Goal: Transaction & Acquisition: Purchase product/service

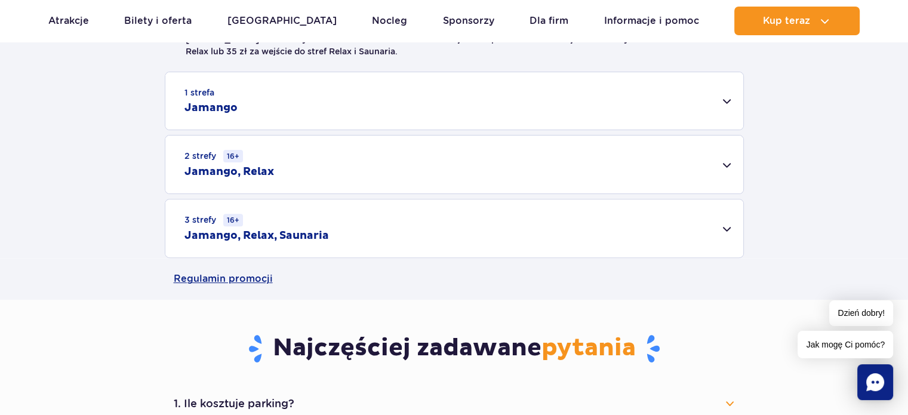
scroll to position [390, 0]
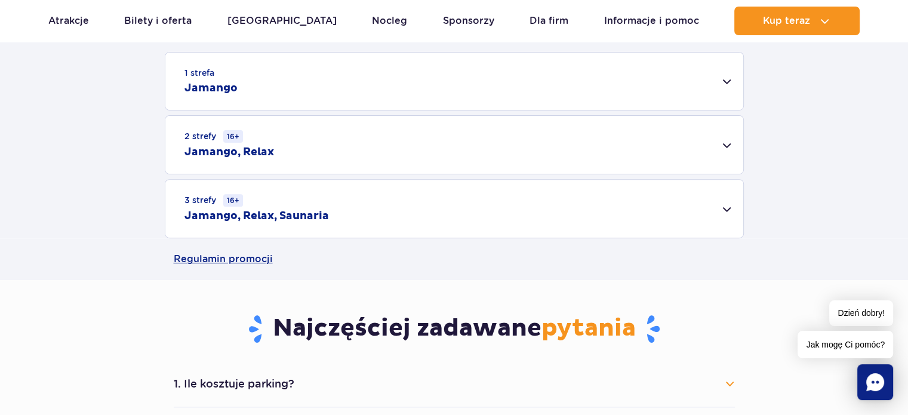
click at [725, 78] on div "1 strefa Jamango" at bounding box center [454, 81] width 578 height 57
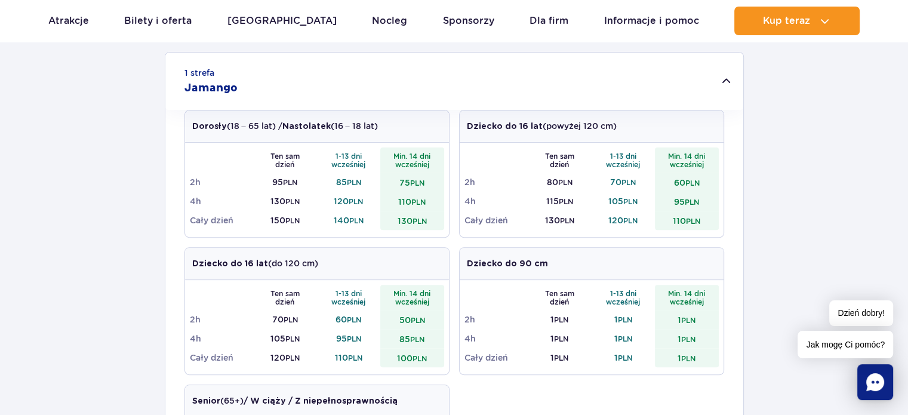
click at [725, 78] on div "1 strefa Jamango" at bounding box center [454, 81] width 578 height 57
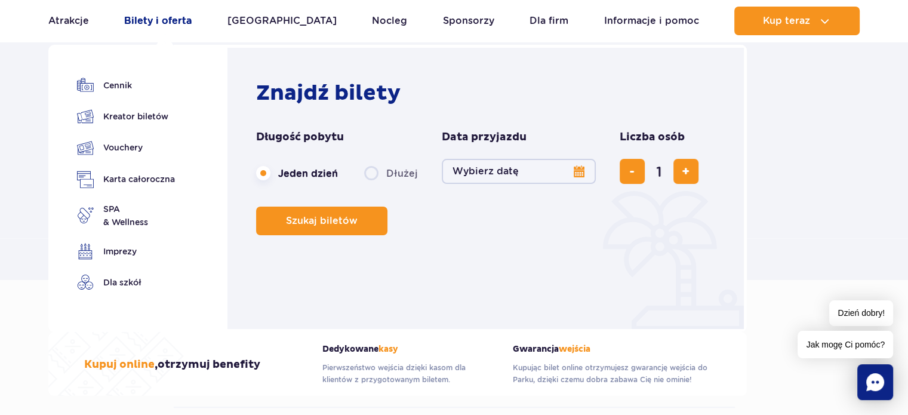
click at [161, 23] on link "Bilety i oferta" at bounding box center [157, 21] width 67 height 29
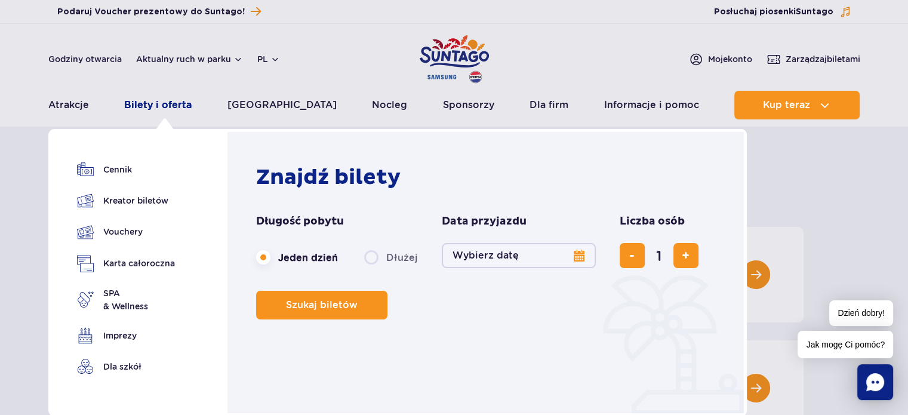
click at [159, 104] on link "Bilety i oferta" at bounding box center [157, 105] width 67 height 29
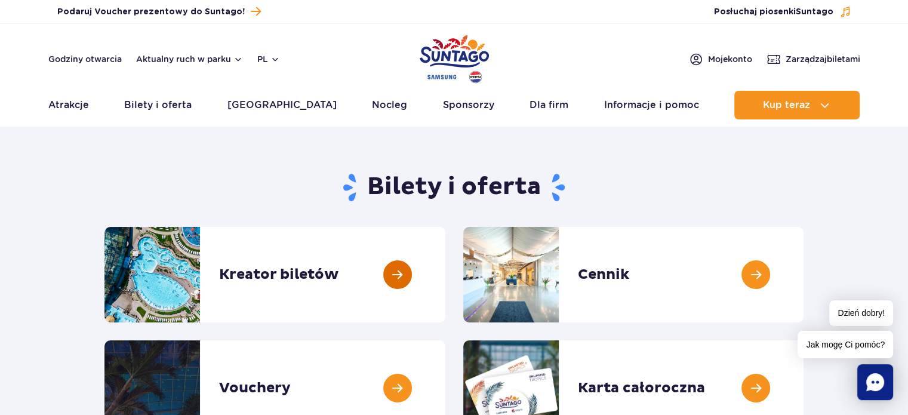
click at [445, 279] on link at bounding box center [445, 274] width 0 height 95
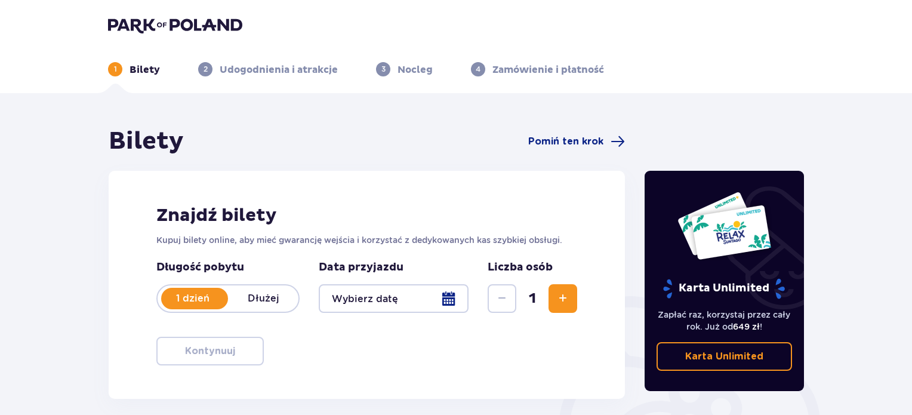
click at [270, 298] on p "Dłużej" at bounding box center [263, 298] width 70 height 13
click at [448, 300] on div at bounding box center [394, 298] width 150 height 29
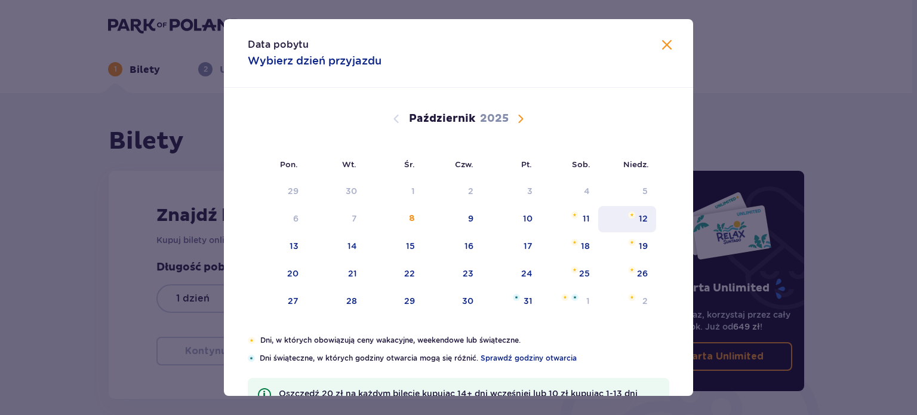
click at [637, 225] on div "12" at bounding box center [627, 219] width 58 height 26
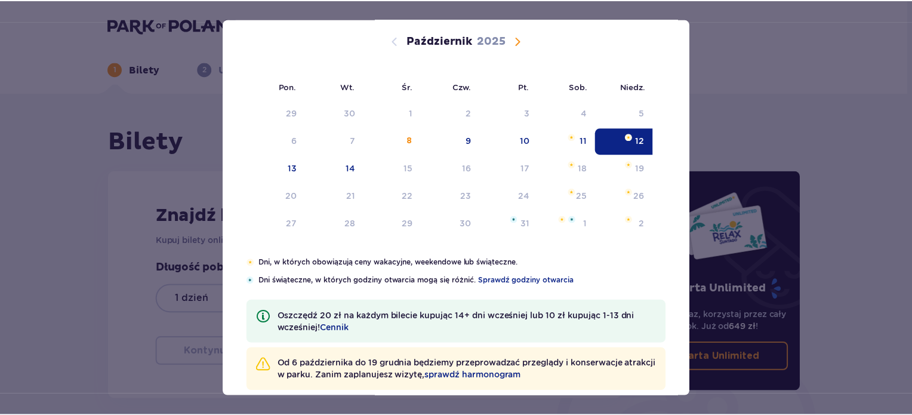
scroll to position [96, 0]
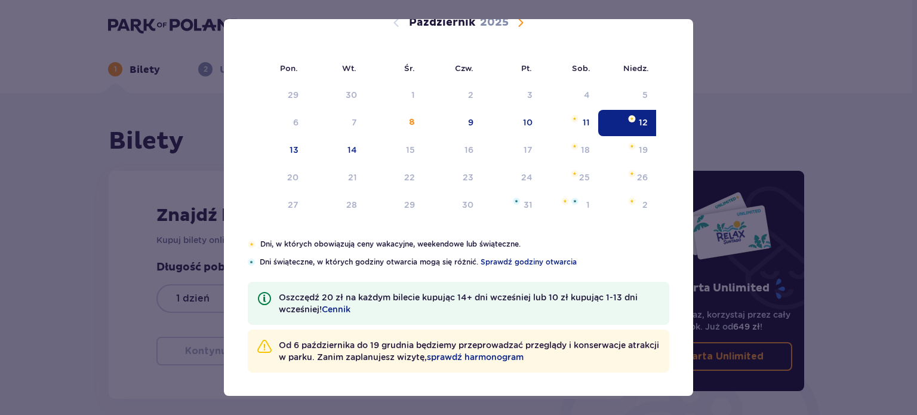
click at [628, 115] on img "Data zaznaczona. niedziela, 12 października 2025" at bounding box center [632, 118] width 8 height 7
type input "12.10.25"
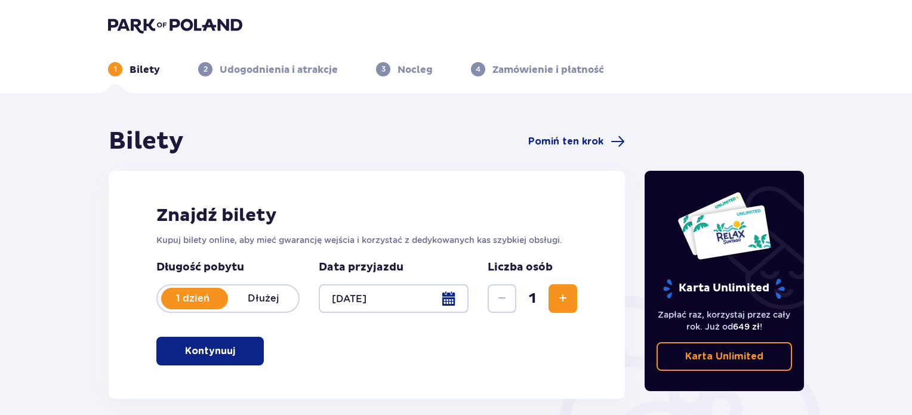
click at [263, 297] on p "Dłużej" at bounding box center [263, 298] width 70 height 13
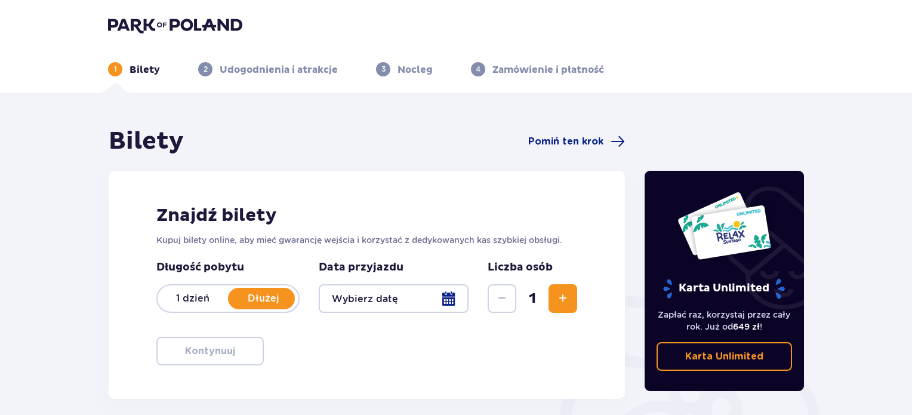
click at [263, 297] on p "Dłużej" at bounding box center [263, 298] width 70 height 13
click at [573, 303] on button "Zwiększ" at bounding box center [562, 298] width 29 height 29
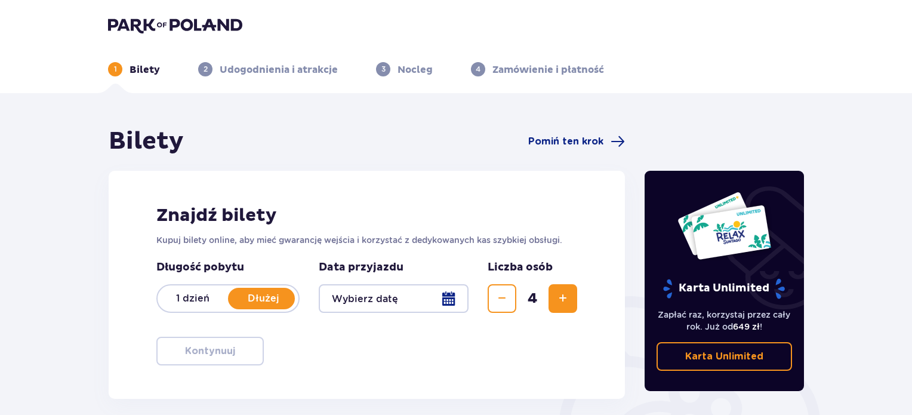
click at [449, 302] on div at bounding box center [394, 298] width 150 height 29
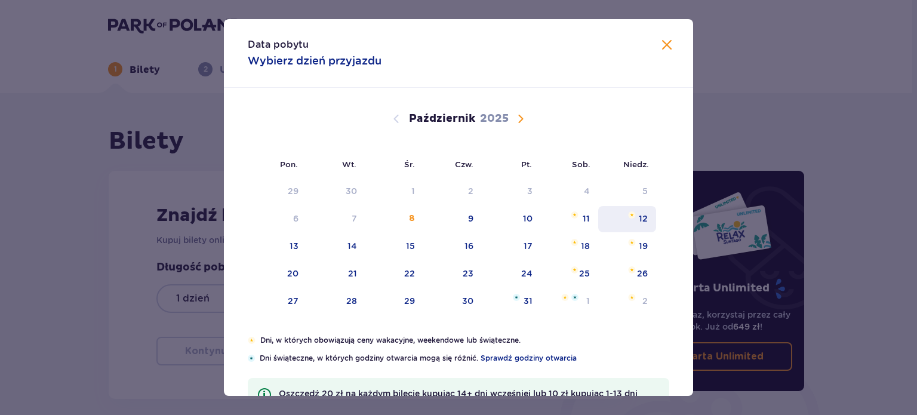
click at [635, 221] on div "12" at bounding box center [627, 219] width 58 height 26
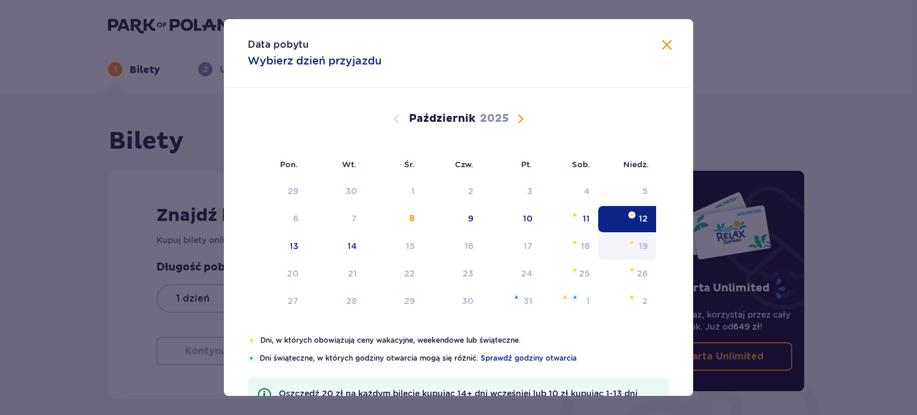
click at [638, 245] on div "19" at bounding box center [642, 246] width 9 height 12
click at [357, 249] on div "14" at bounding box center [336, 246] width 59 height 26
type input "12.10.25 - 14.10.25"
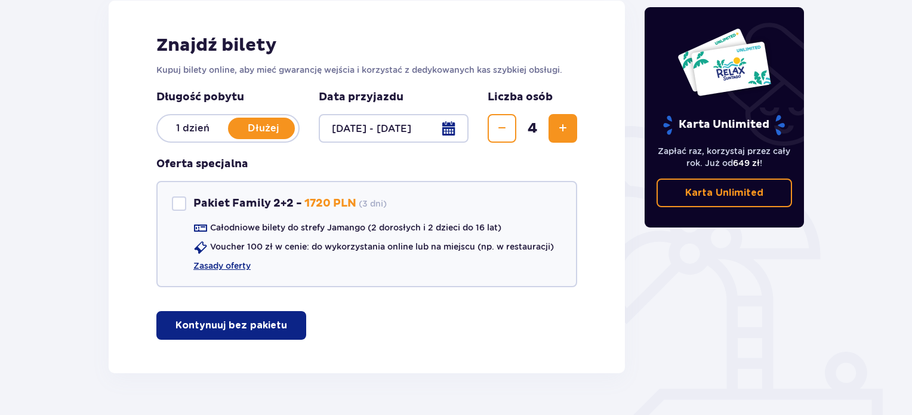
scroll to position [171, 0]
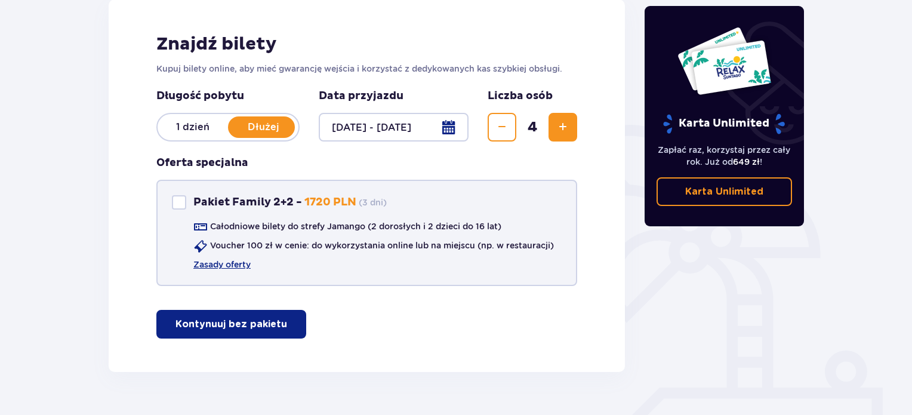
click at [183, 200] on div "Pakiet Family 2+2" at bounding box center [179, 202] width 14 height 14
checkbox input "true"
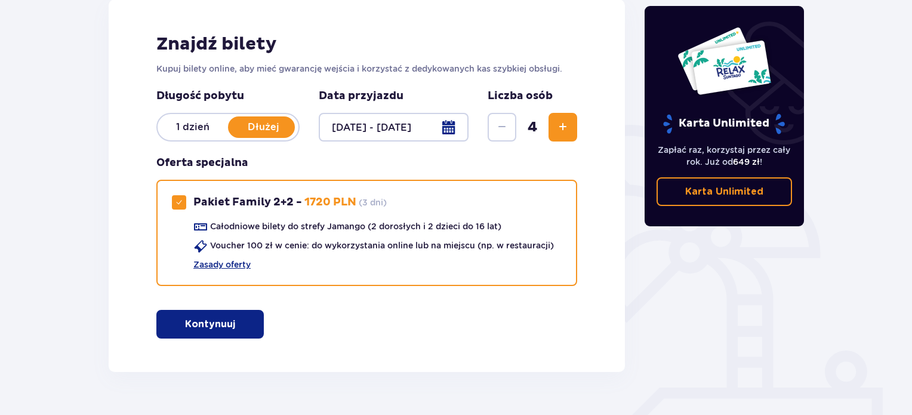
click at [237, 326] on span "button" at bounding box center [237, 324] width 14 height 14
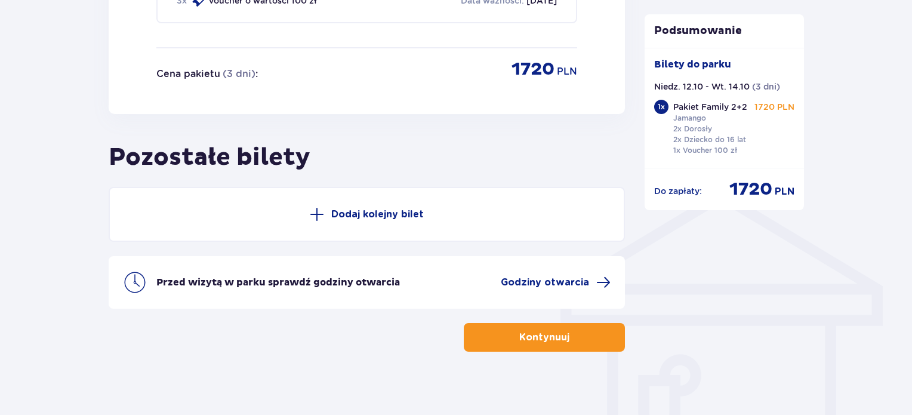
scroll to position [785, 0]
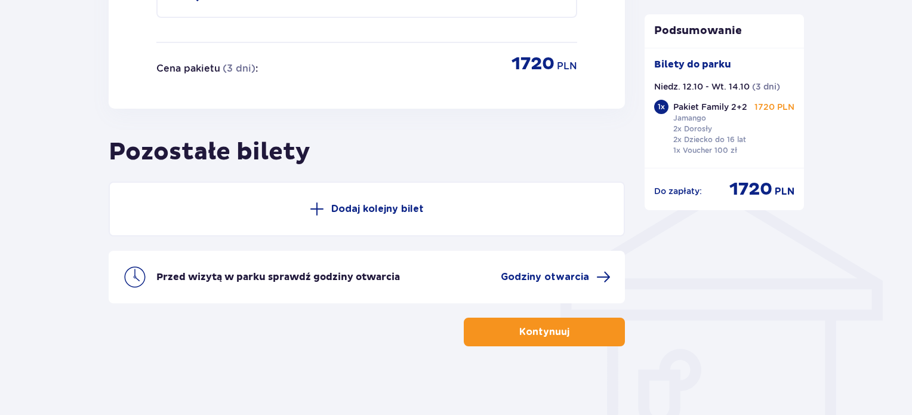
click at [542, 329] on p "Kontynuuj" at bounding box center [544, 331] width 50 height 13
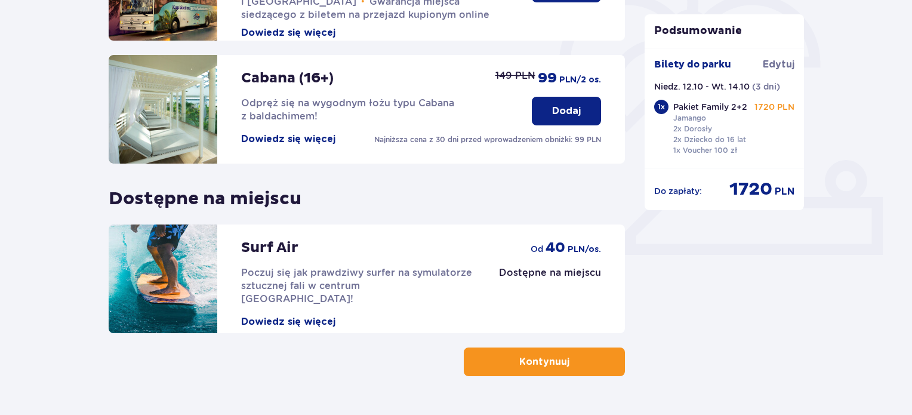
scroll to position [360, 0]
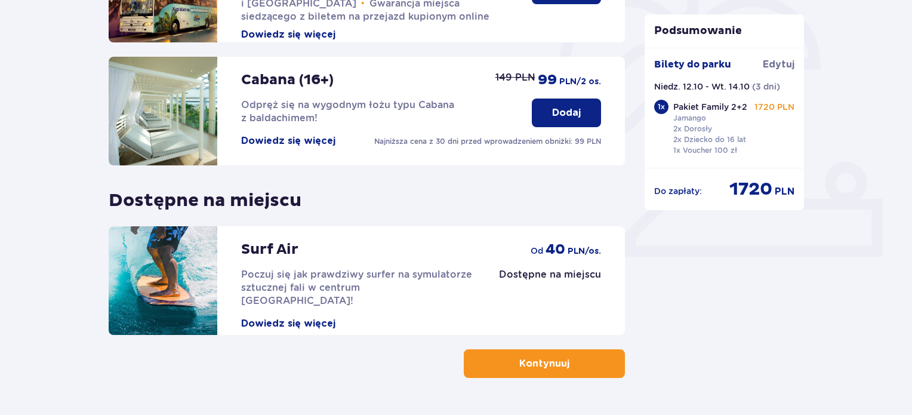
click at [576, 366] on span "button" at bounding box center [571, 363] width 14 height 14
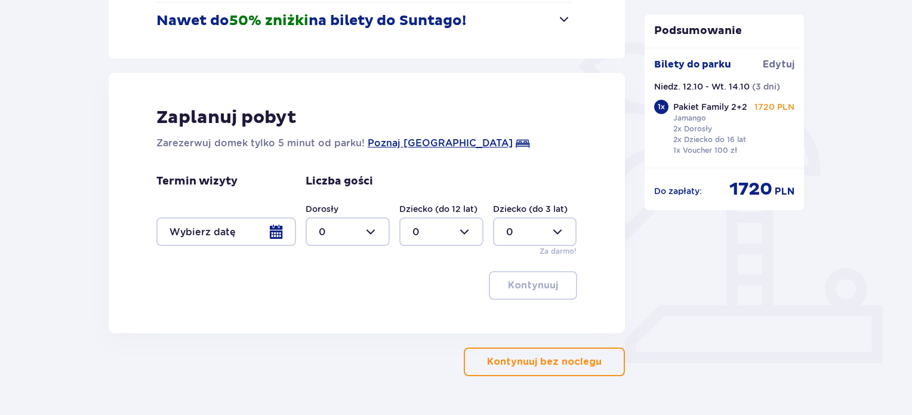
scroll to position [255, 0]
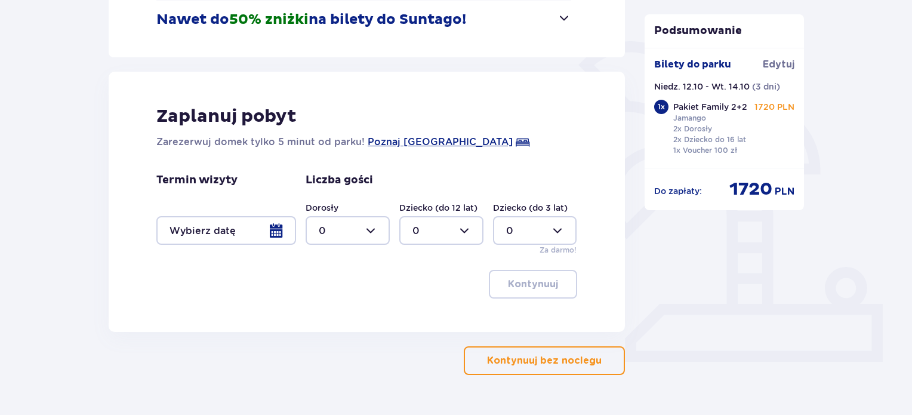
click at [369, 229] on div at bounding box center [348, 230] width 84 height 29
click at [339, 313] on div "2" at bounding box center [348, 316] width 58 height 13
type input "2"
click at [557, 232] on div at bounding box center [535, 230] width 84 height 29
click at [539, 343] on div "3" at bounding box center [535, 341] width 58 height 13
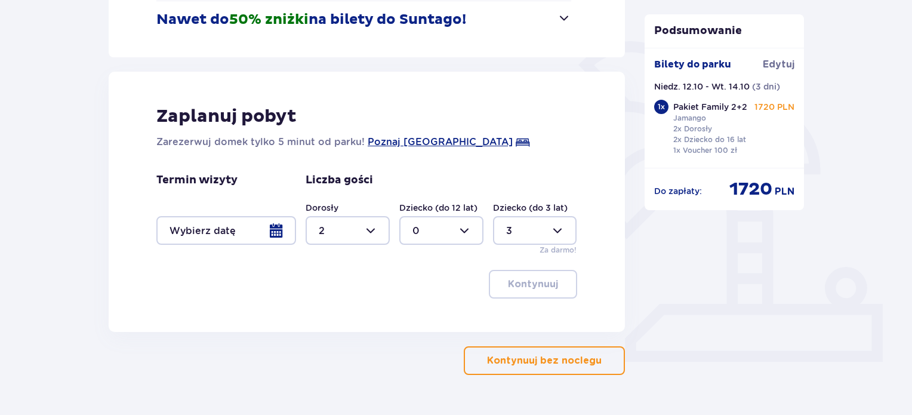
click at [556, 227] on div at bounding box center [535, 230] width 84 height 29
click at [523, 322] on div "2" at bounding box center [535, 316] width 58 height 13
type input "2"
click at [272, 231] on div at bounding box center [226, 230] width 140 height 29
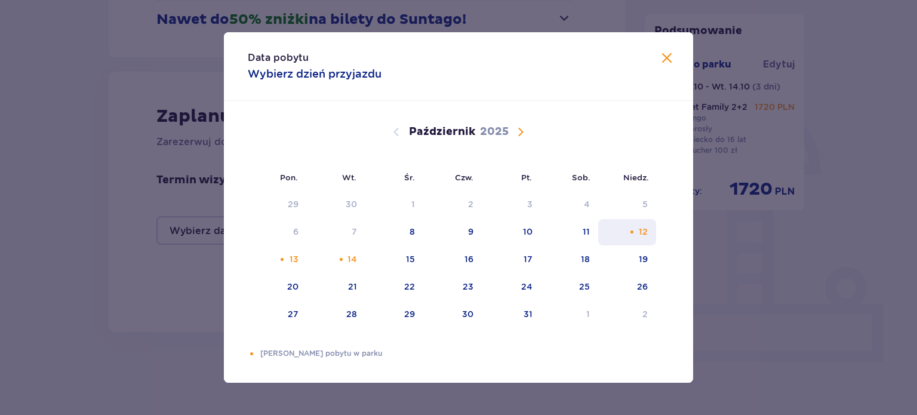
click at [632, 227] on div "12" at bounding box center [627, 232] width 58 height 26
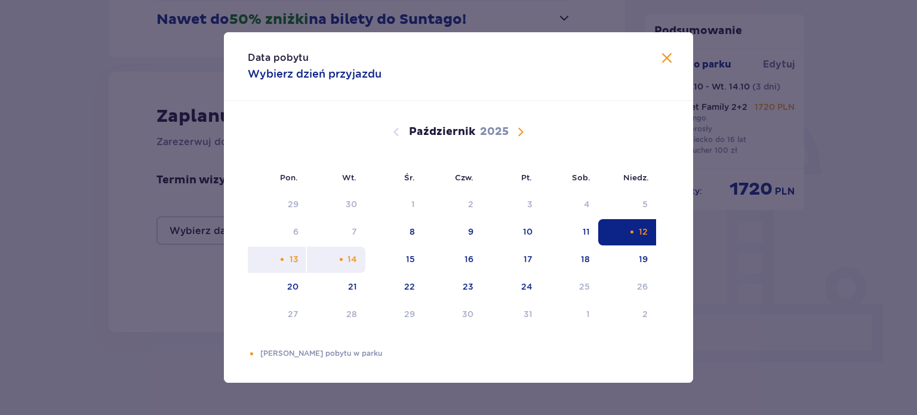
click at [343, 262] on div "Pomarańczowa kropka" at bounding box center [341, 259] width 8 height 8
type input "12.10.25 - 14.10.25"
type input "0"
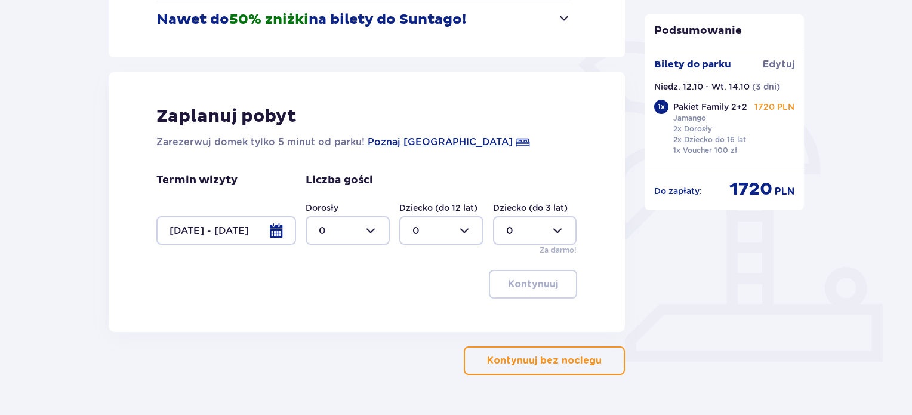
click at [365, 229] on div at bounding box center [348, 230] width 84 height 29
click at [340, 317] on div "2" at bounding box center [348, 316] width 58 height 13
type input "2"
click at [534, 226] on div at bounding box center [535, 230] width 84 height 29
click at [518, 319] on div "2" at bounding box center [535, 316] width 58 height 13
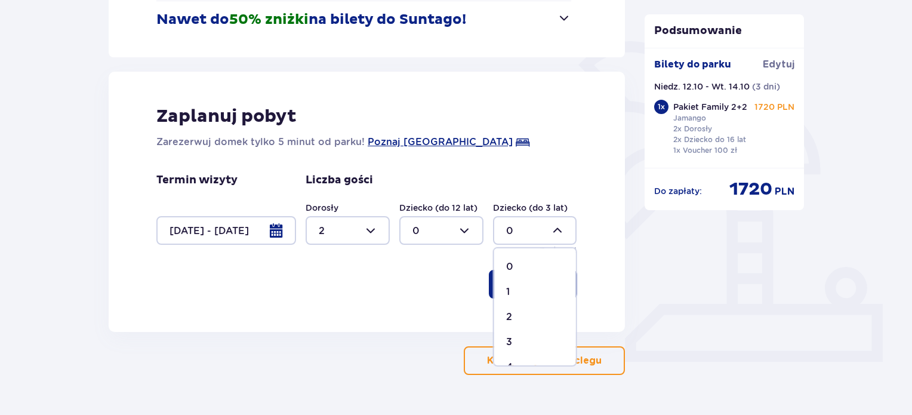
type input "2"
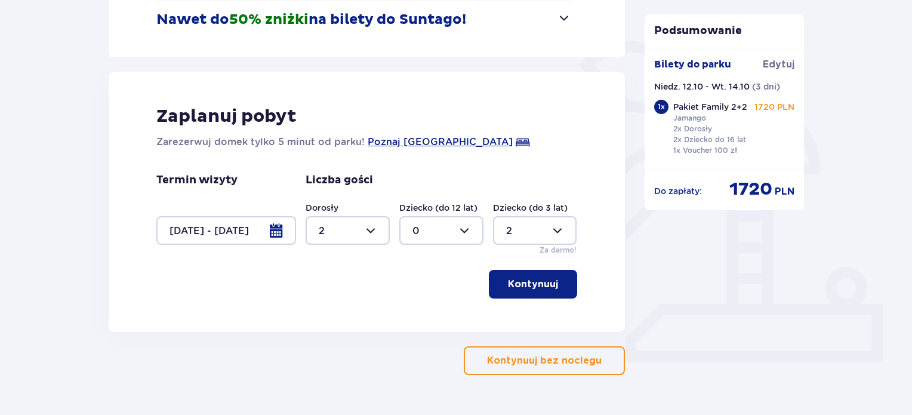
click at [530, 279] on p "Kontynuuj" at bounding box center [533, 283] width 50 height 13
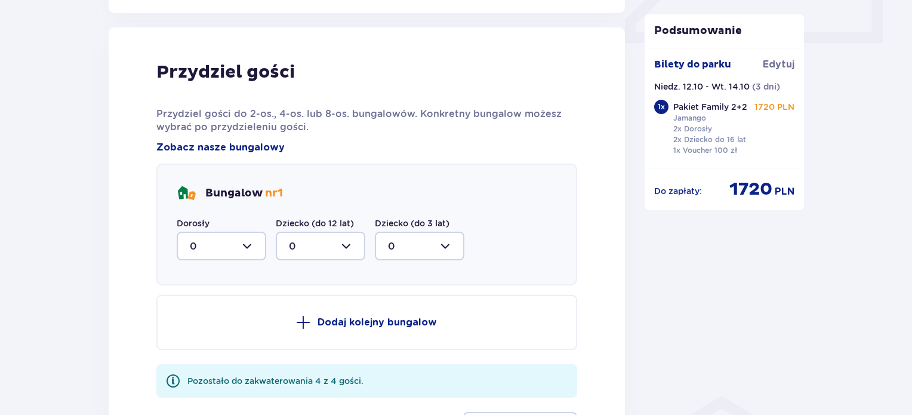
scroll to position [586, 0]
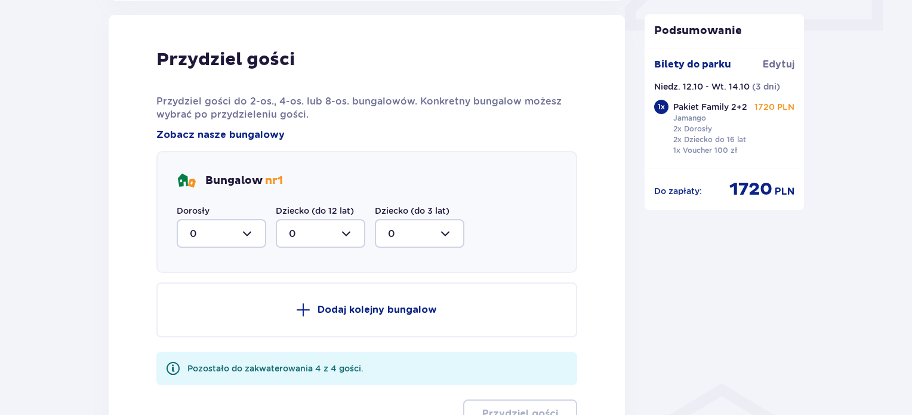
click at [244, 232] on div at bounding box center [222, 233] width 90 height 29
click at [210, 317] on div "2" at bounding box center [221, 319] width 63 height 13
type input "2"
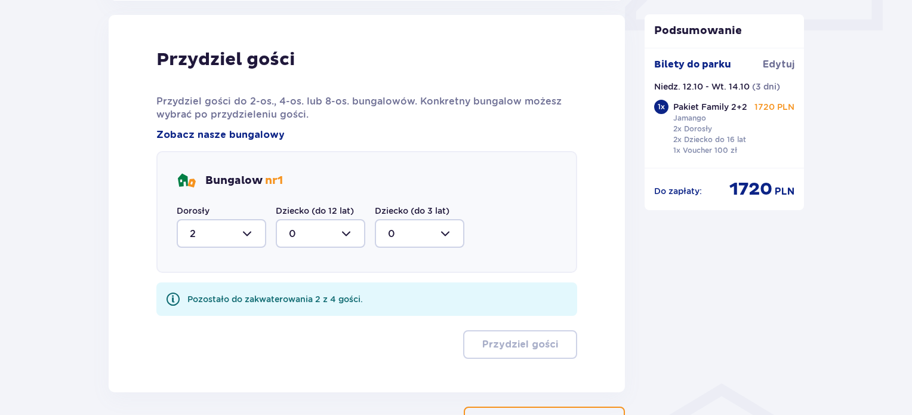
click at [411, 233] on div at bounding box center [420, 233] width 90 height 29
click at [406, 322] on div "2" at bounding box center [419, 319] width 63 height 13
type input "2"
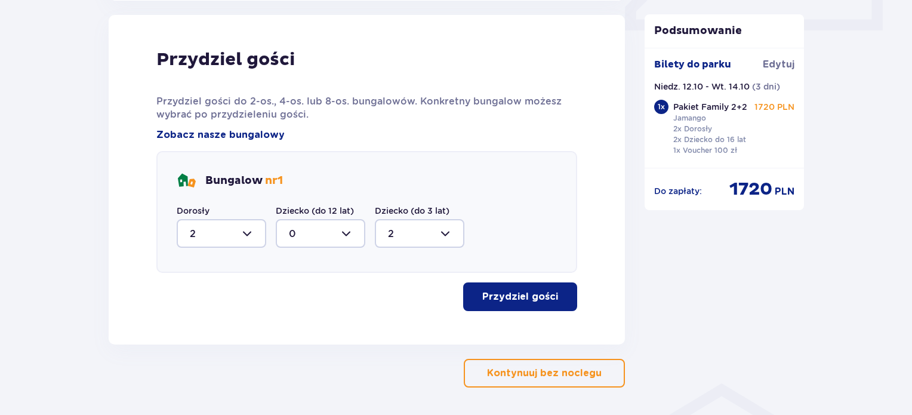
click at [496, 300] on p "Przydziel gości" at bounding box center [520, 296] width 76 height 13
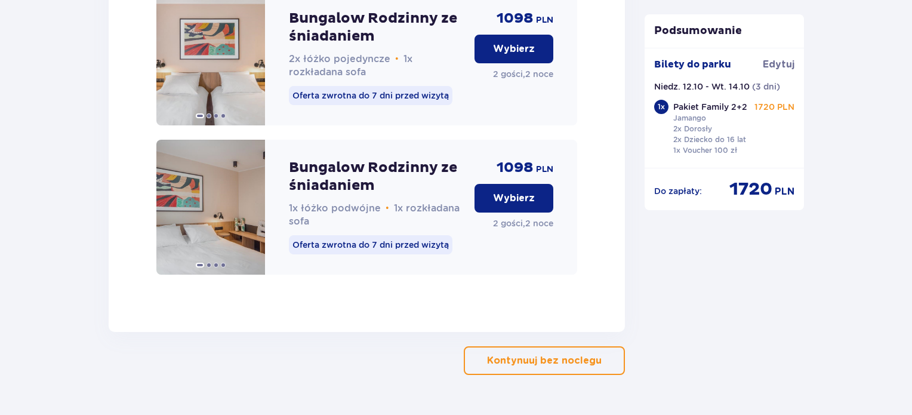
scroll to position [1394, 0]
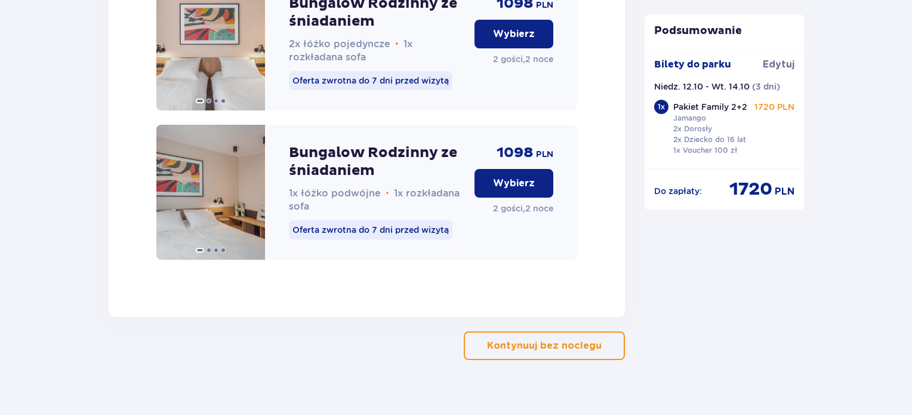
click at [530, 190] on p "Wybierz" at bounding box center [514, 183] width 42 height 13
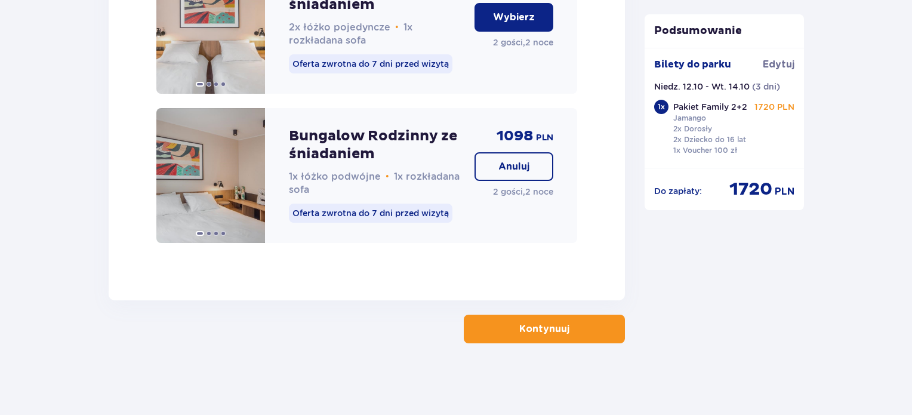
scroll to position [1423, 0]
click at [564, 324] on span "button" at bounding box center [571, 329] width 14 height 14
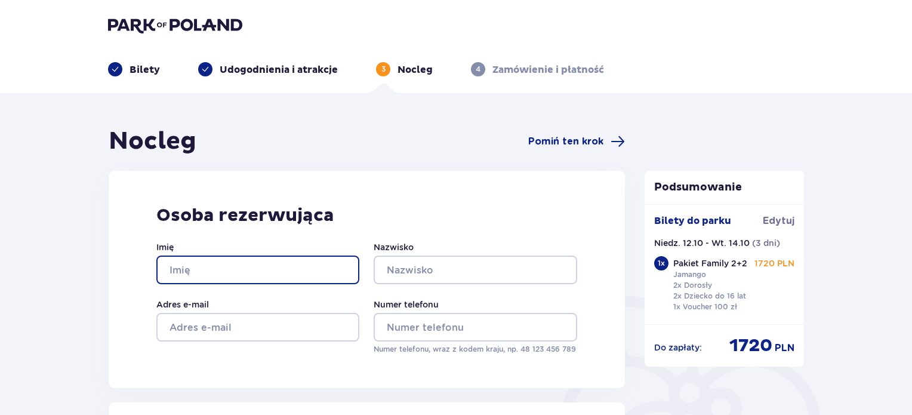
click at [279, 267] on input "Imię" at bounding box center [257, 269] width 203 height 29
type input "Łukasz"
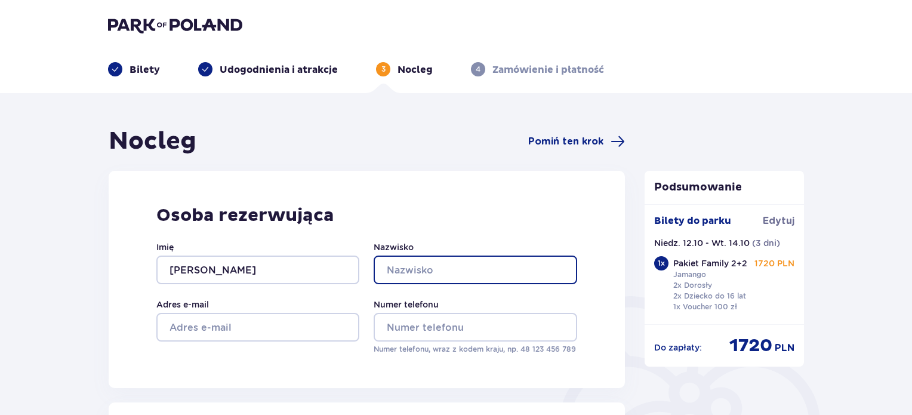
type input "Schramke"
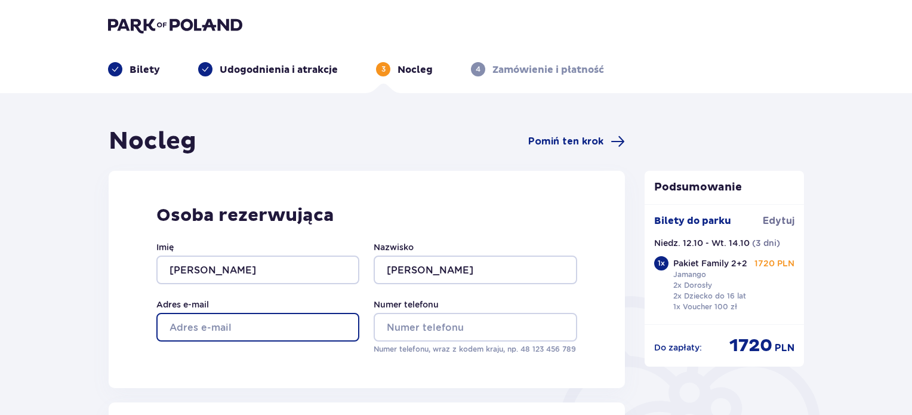
type input "lukasz.schramke@interia.pl"
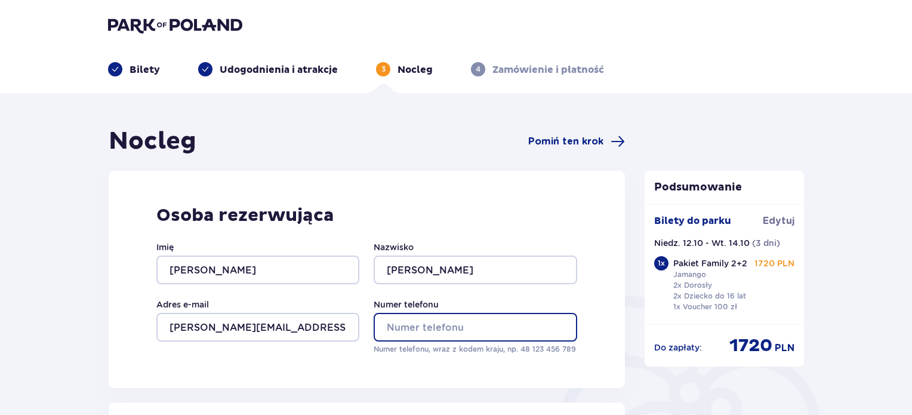
type input "792613218"
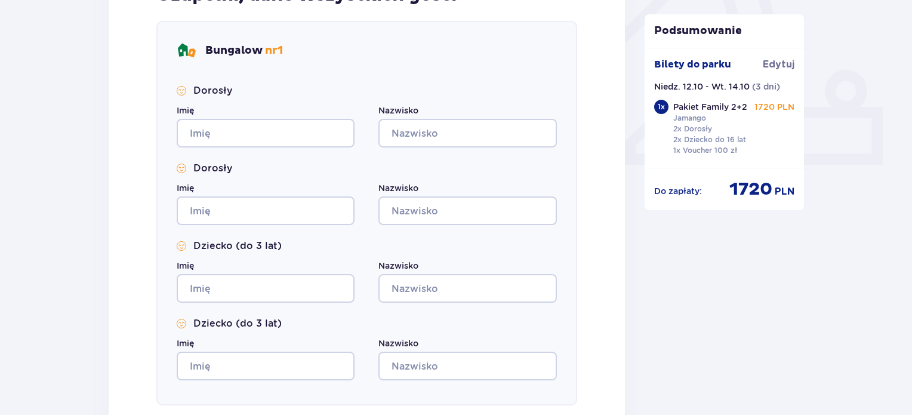
scroll to position [445, 0]
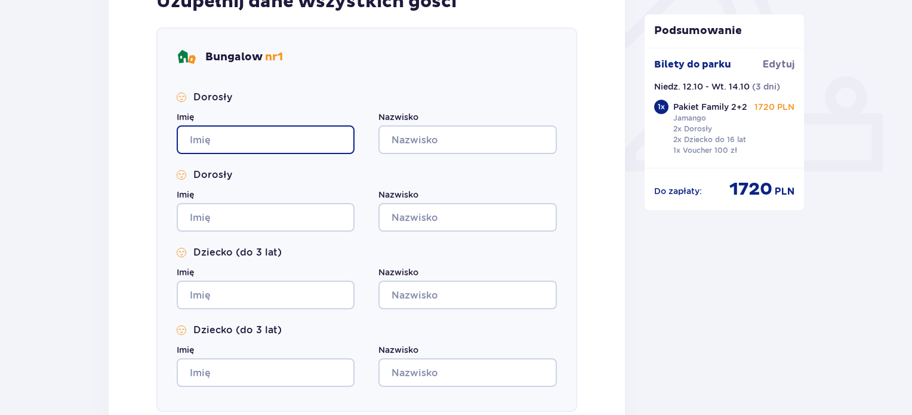
click at [250, 135] on input "Imię" at bounding box center [266, 139] width 178 height 29
type input "Łukasz"
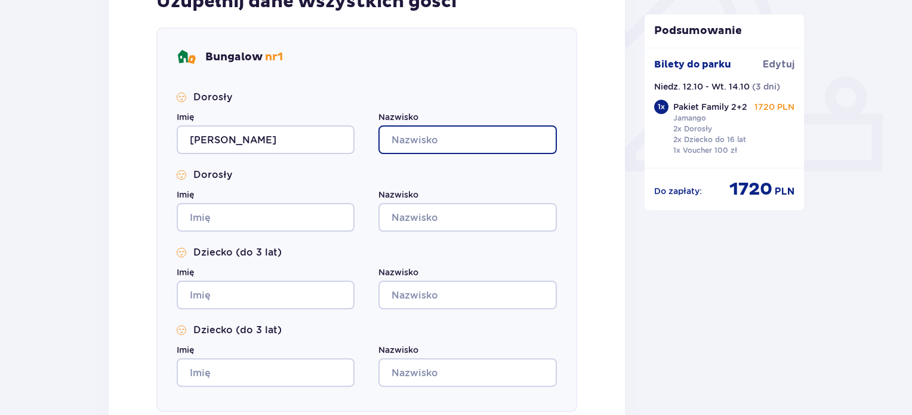
type input "Schramke"
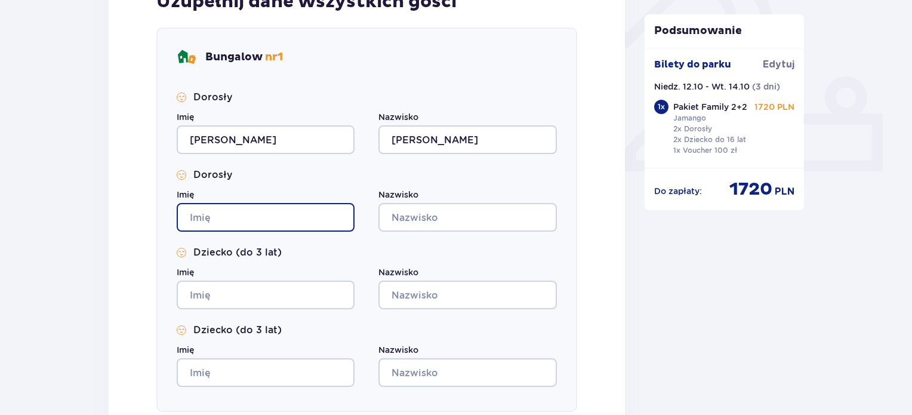
type input "Łukasz"
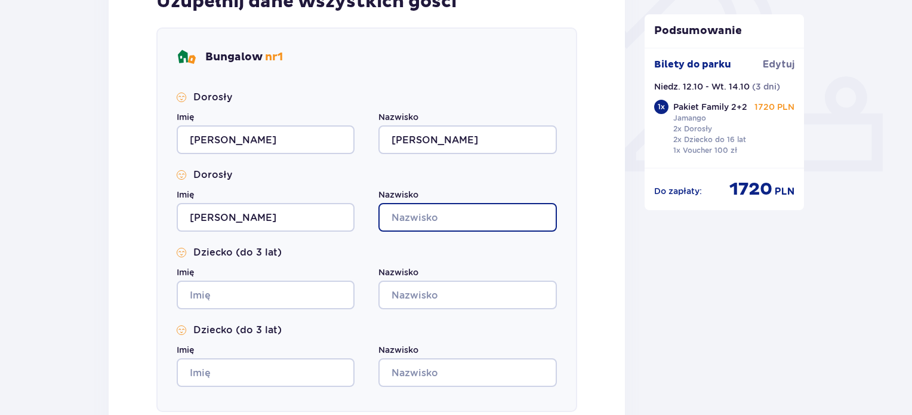
type input "Schramke"
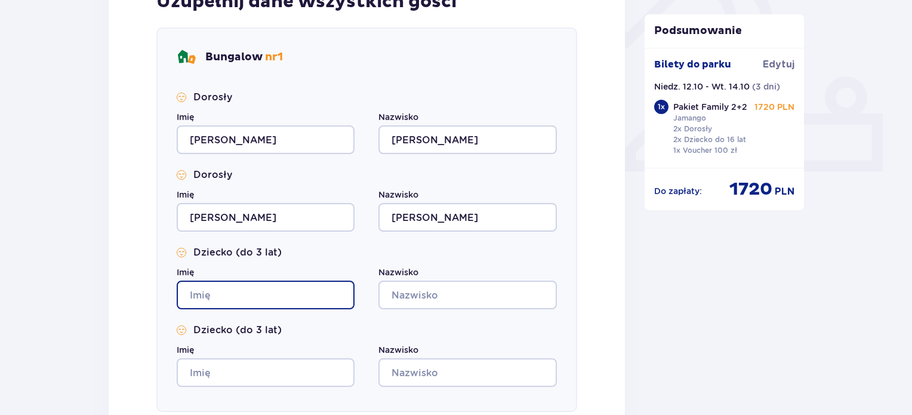
type input "Łukasz"
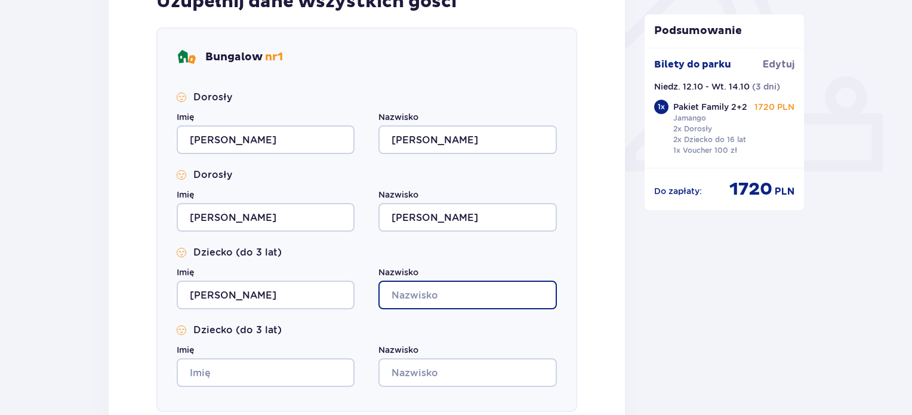
type input "Schramke"
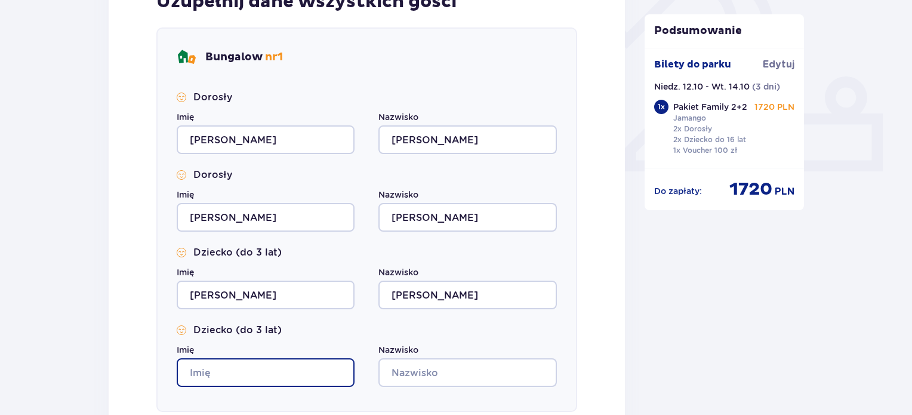
type input "Łukasz"
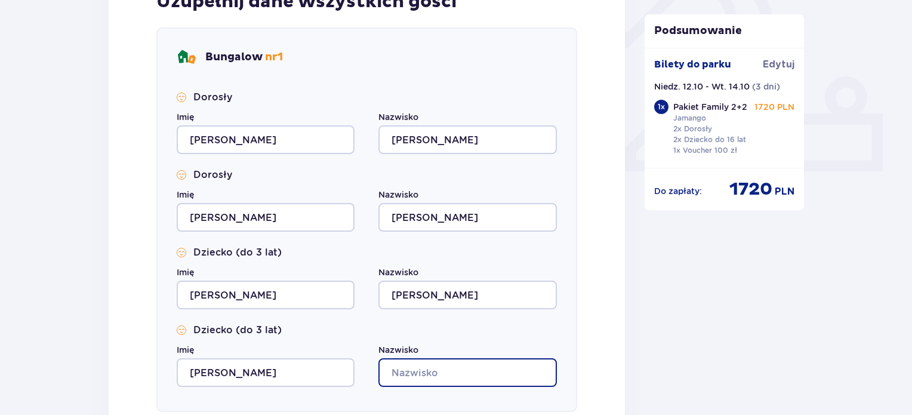
type input "Schramke"
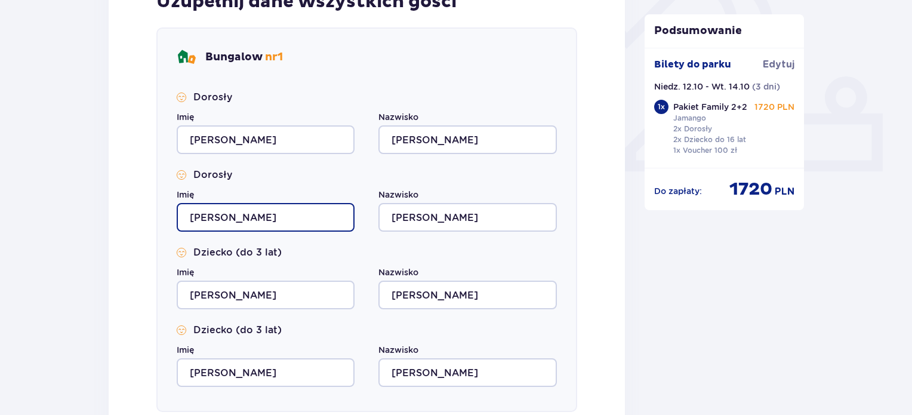
click at [240, 218] on input "Łukasz" at bounding box center [266, 217] width 178 height 29
type input "Ł"
type input "Dagmara"
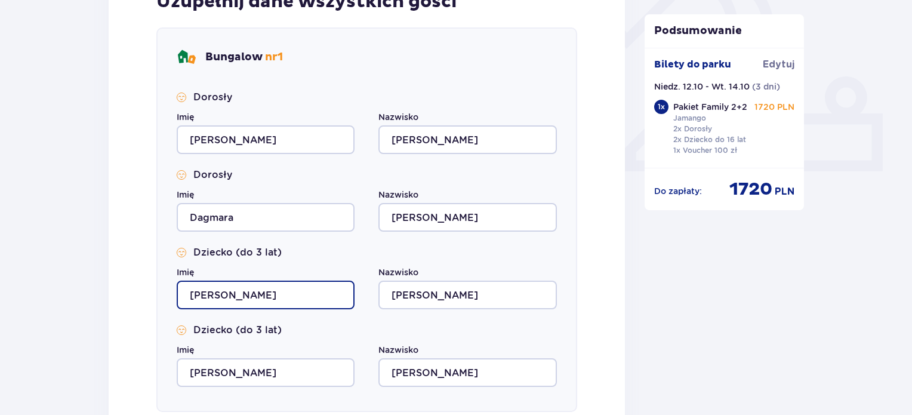
click at [235, 297] on input "Łukasz" at bounding box center [266, 294] width 178 height 29
type input "Ł"
type input "a"
type input "Anastazja"
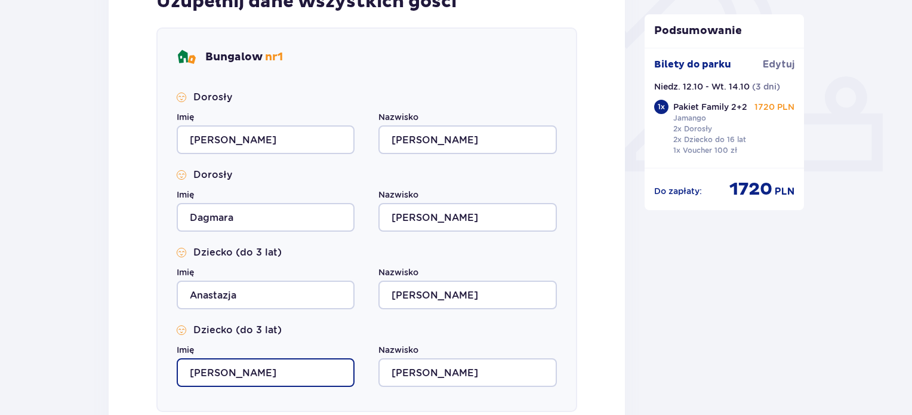
click at [241, 366] on input "Łukasz" at bounding box center [266, 372] width 178 height 29
type input "Ł"
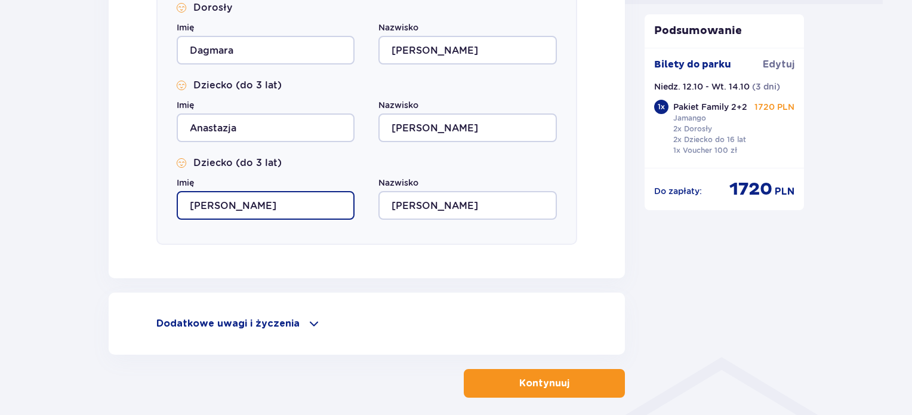
scroll to position [666, 0]
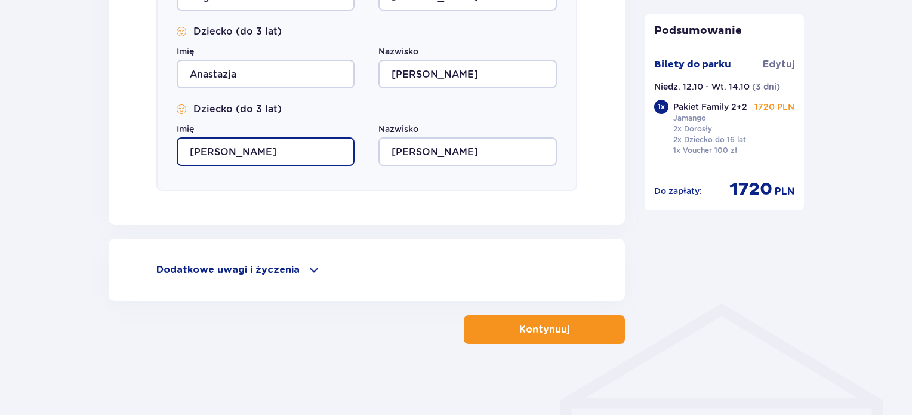
type input "Aurelia"
click at [308, 269] on span at bounding box center [314, 270] width 14 height 14
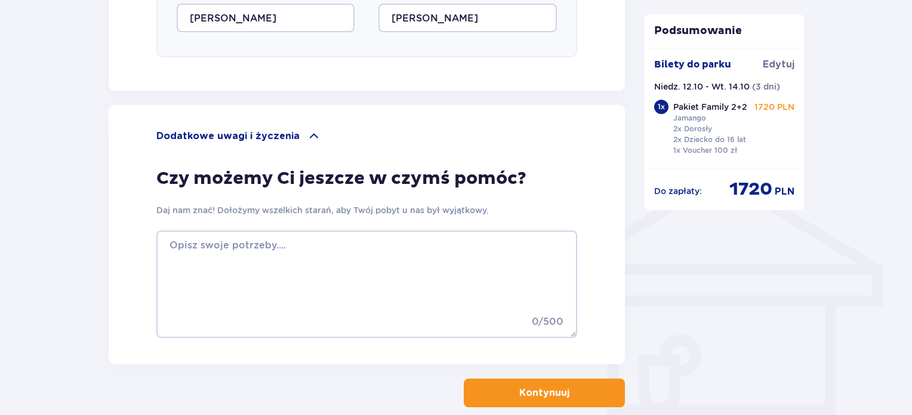
scroll to position [863, 0]
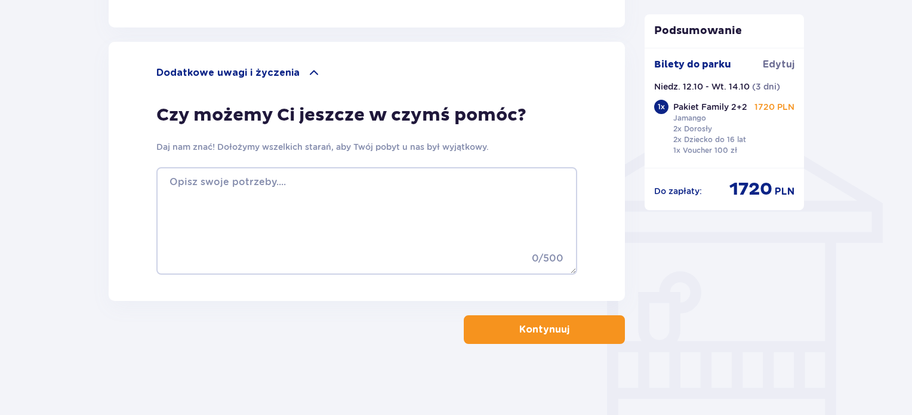
click at [564, 323] on span "button" at bounding box center [571, 329] width 14 height 14
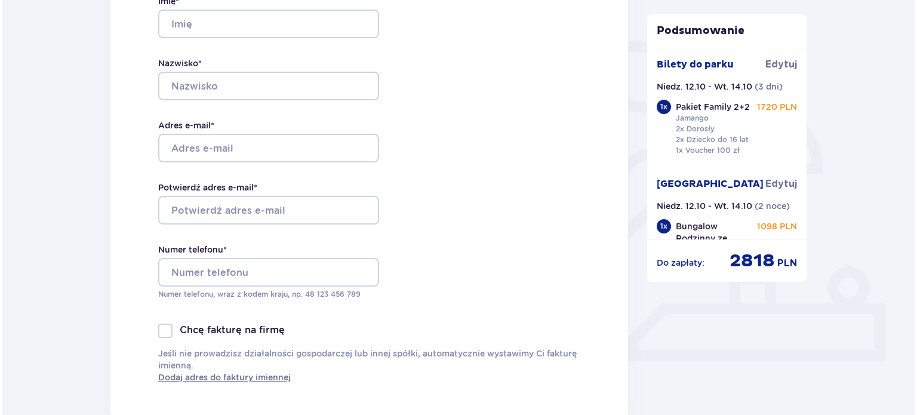
scroll to position [258, 0]
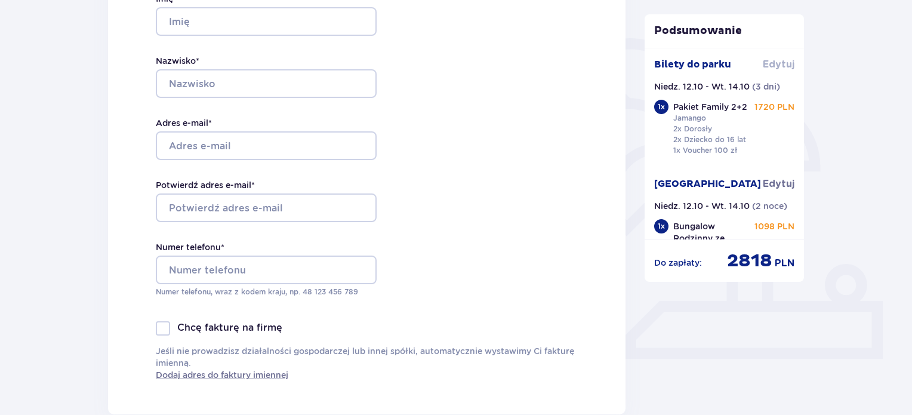
click at [784, 62] on span "Edytuj" at bounding box center [779, 64] width 32 height 13
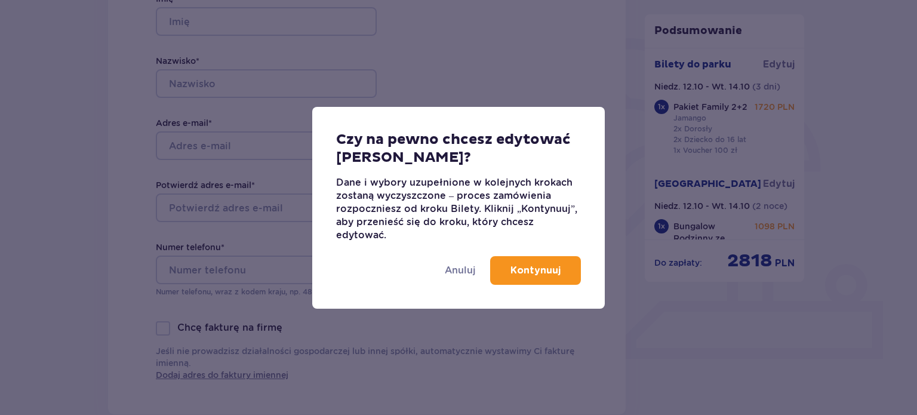
click at [528, 267] on p "Kontynuuj" at bounding box center [535, 270] width 50 height 13
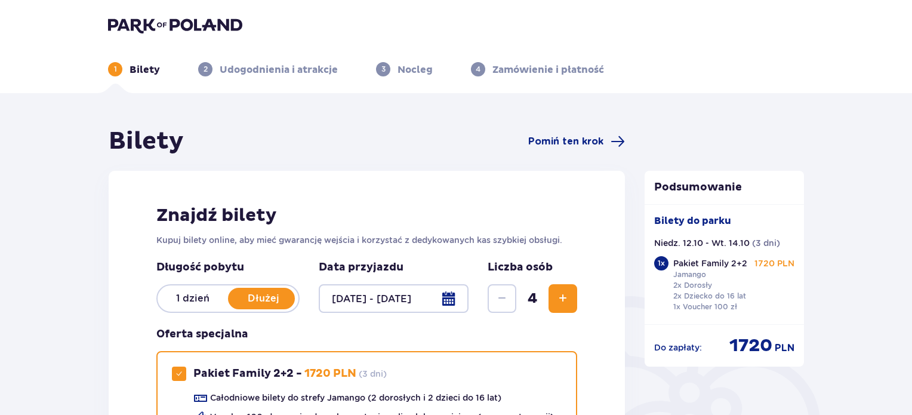
click at [446, 299] on div at bounding box center [394, 298] width 150 height 29
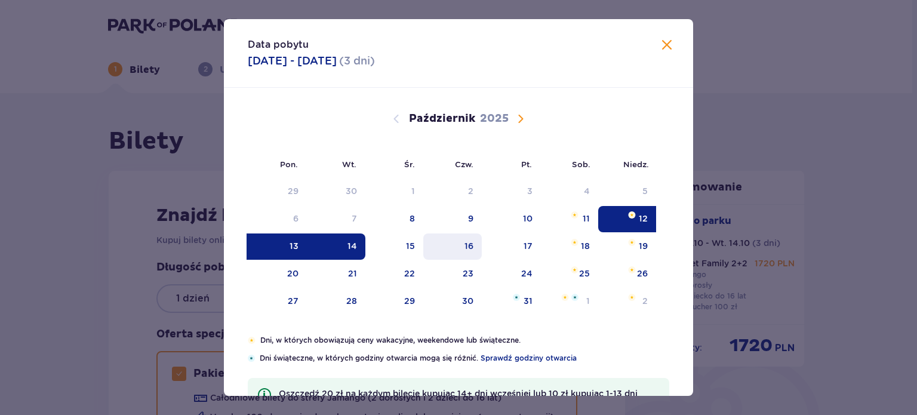
click at [470, 251] on div "16" at bounding box center [468, 246] width 9 height 12
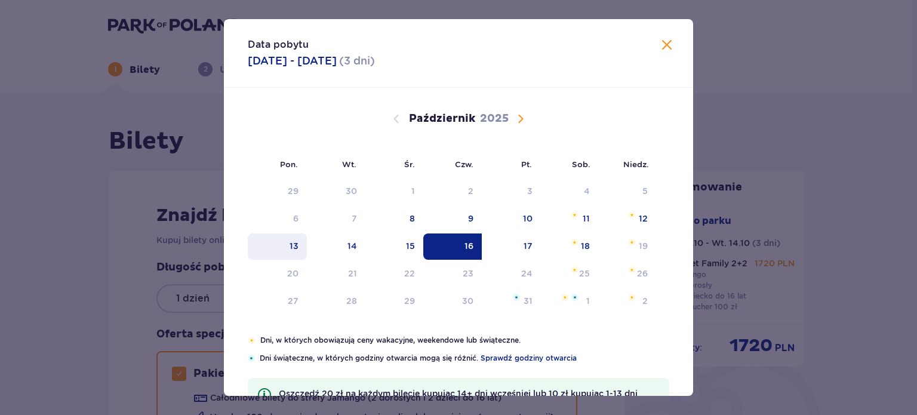
click at [298, 248] on div "13" at bounding box center [277, 246] width 59 height 26
click at [468, 248] on div "16" at bounding box center [468, 246] width 9 height 12
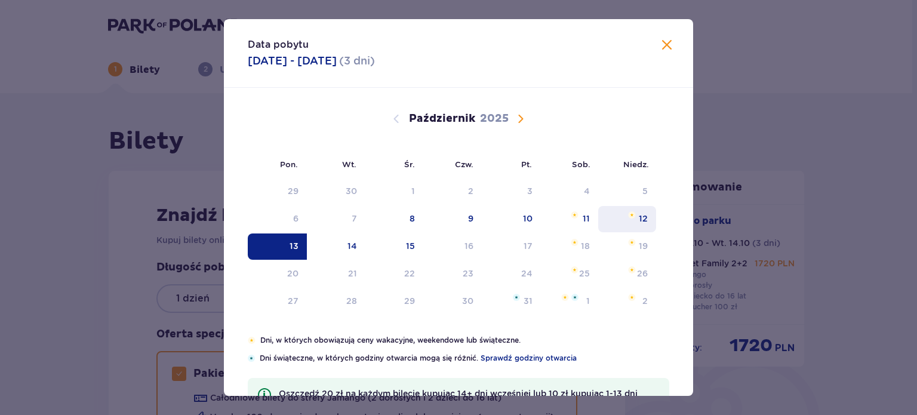
click at [631, 212] on img at bounding box center [632, 214] width 8 height 7
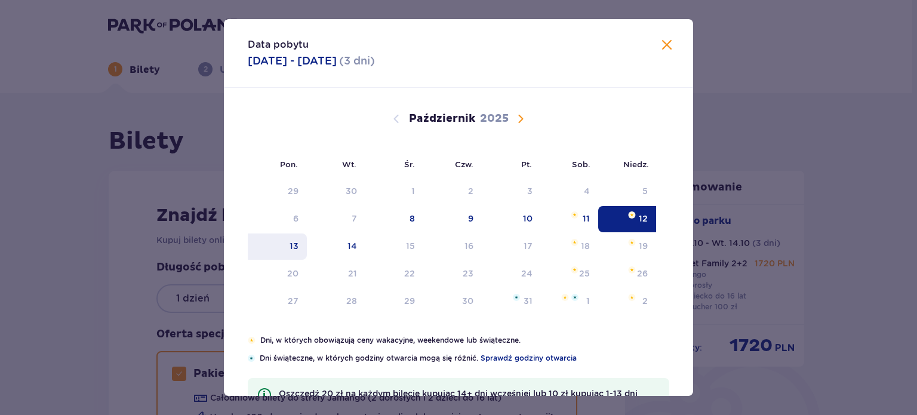
click at [292, 236] on div "13" at bounding box center [277, 246] width 59 height 26
type input "12.10.25 - 13.10.25"
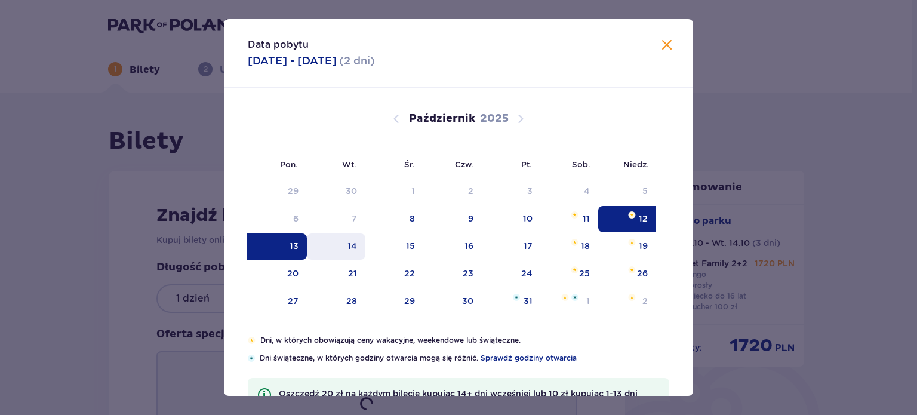
click at [360, 254] on div "Znajdź bilety Kupuj bilety online, aby mieć gwarancję wejścia i korzystać z ded…" at bounding box center [367, 356] width 516 height 371
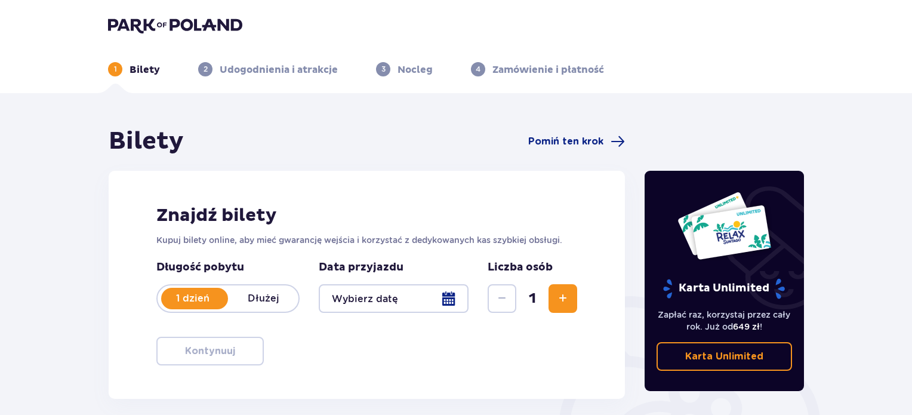
click at [260, 298] on p "Dłużej" at bounding box center [263, 298] width 70 height 13
click at [451, 297] on div at bounding box center [394, 298] width 150 height 29
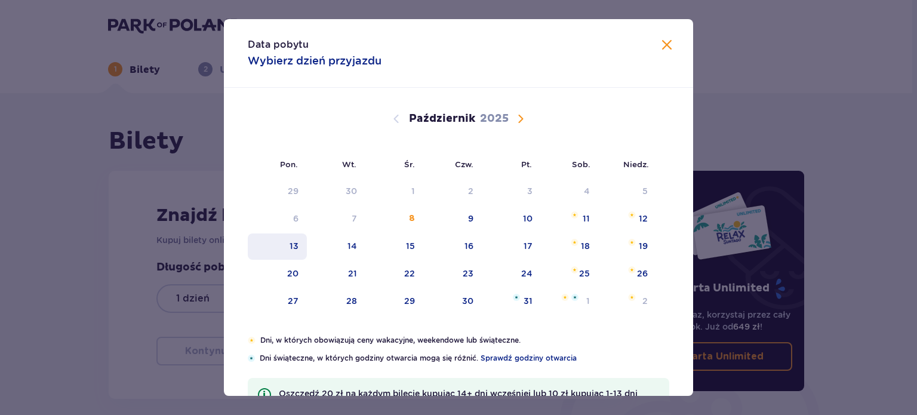
click at [276, 244] on div "13" at bounding box center [277, 246] width 59 height 26
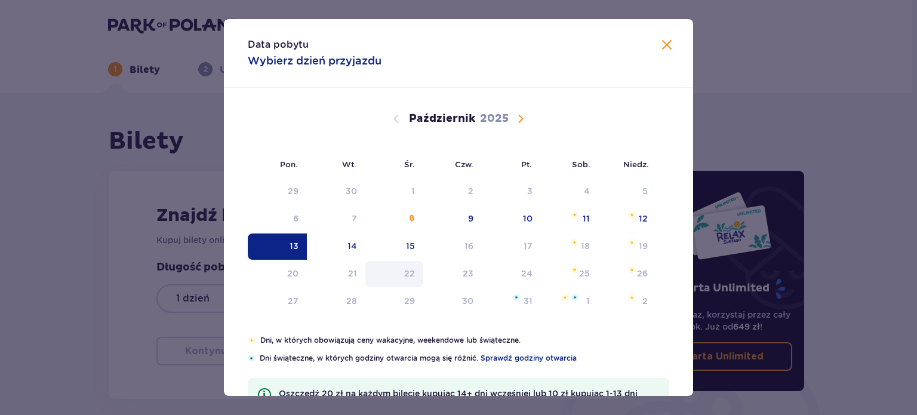
scroll to position [24, 0]
